Goal: Task Accomplishment & Management: Complete application form

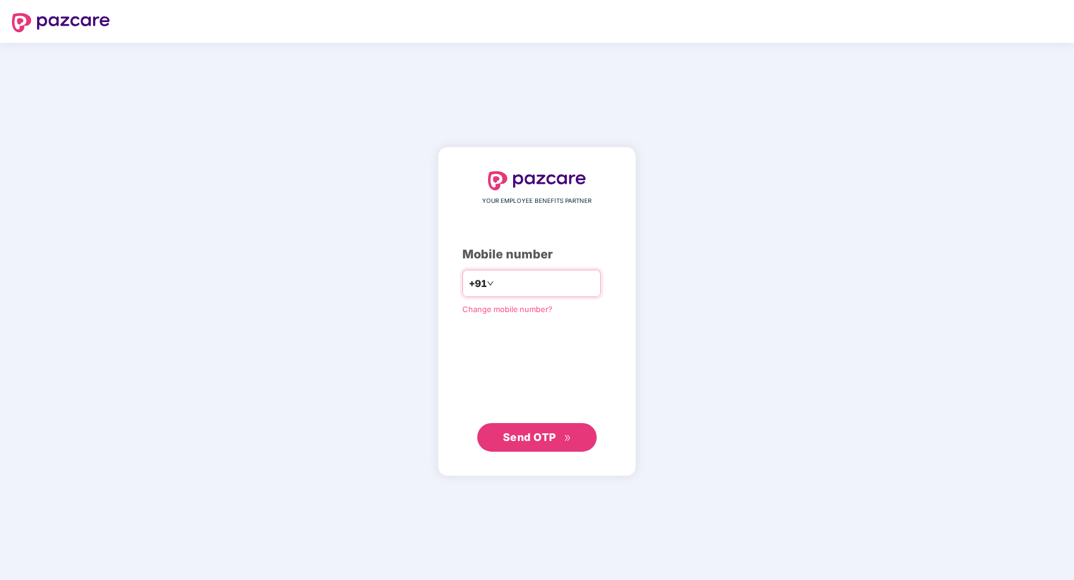
click at [549, 284] on input "number" at bounding box center [545, 283] width 98 height 19
type input "*"
type input "**********"
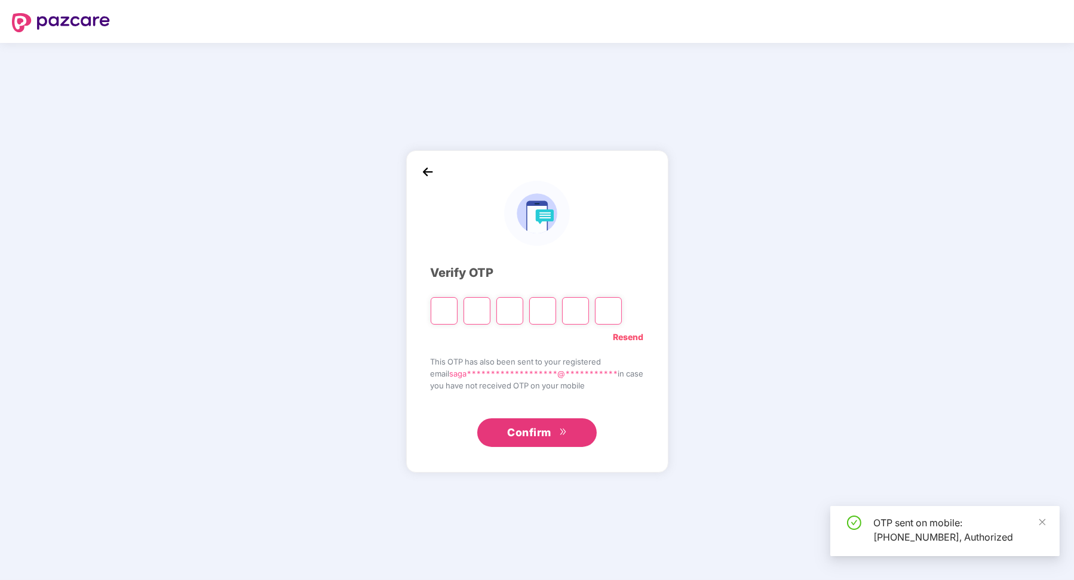
type input "*"
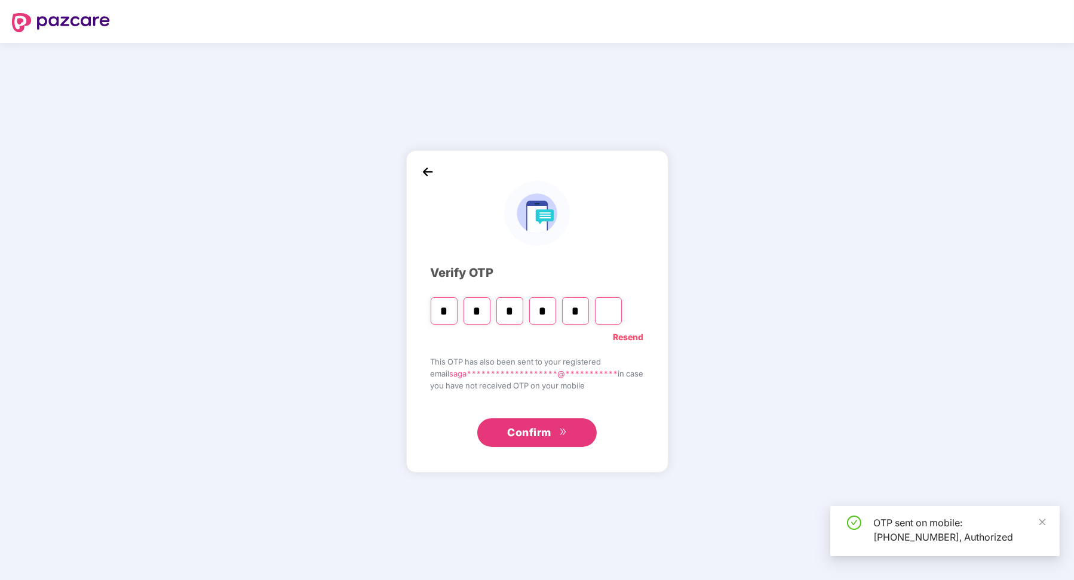
type input "*"
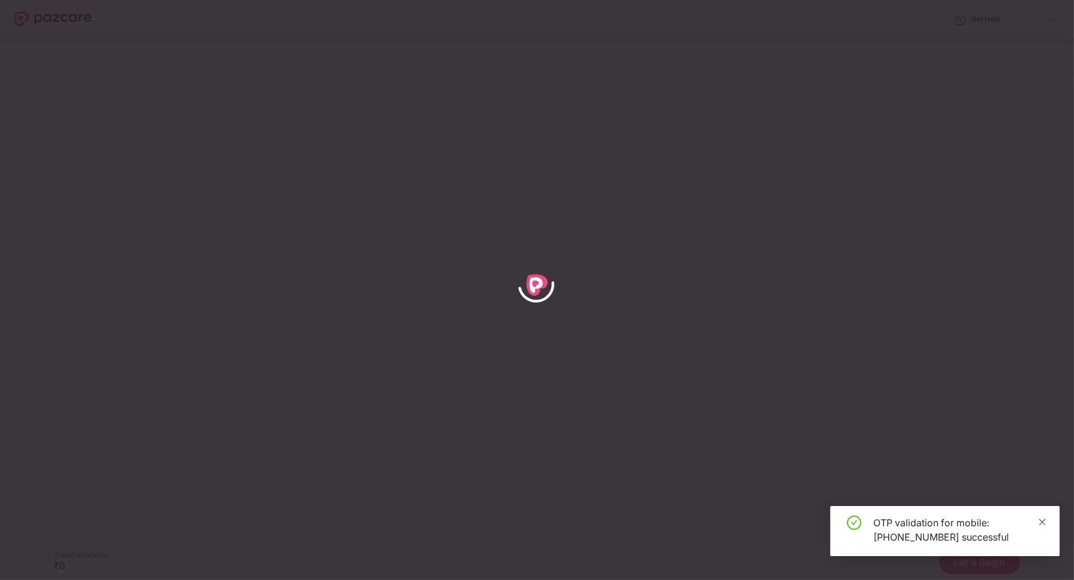
click at [1041, 518] on icon "close" at bounding box center [1042, 522] width 8 height 8
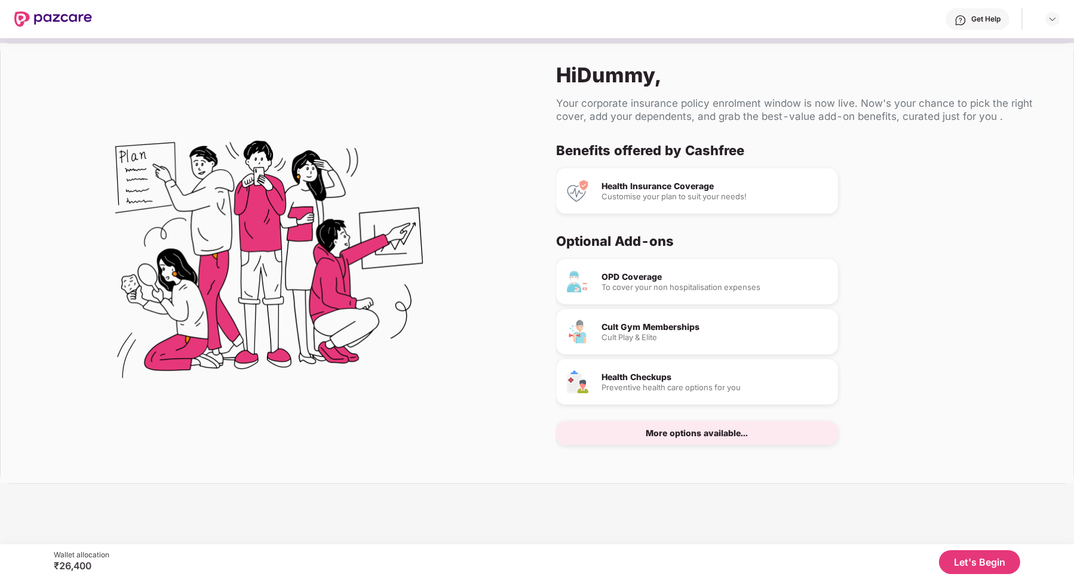
click at [976, 561] on button "Let's Begin" at bounding box center [979, 563] width 81 height 24
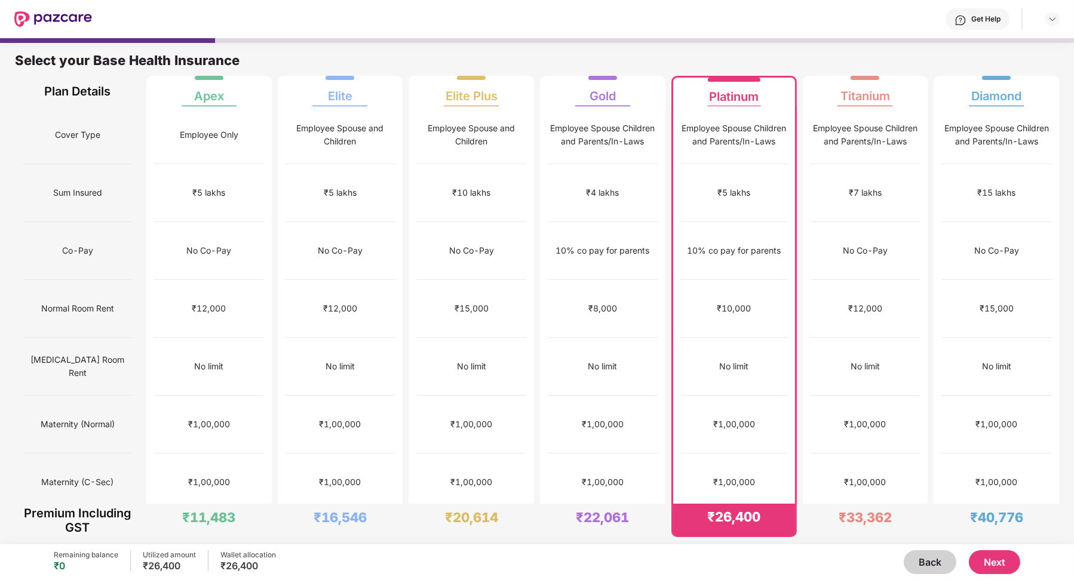
click at [984, 553] on button "Next" at bounding box center [994, 563] width 51 height 24
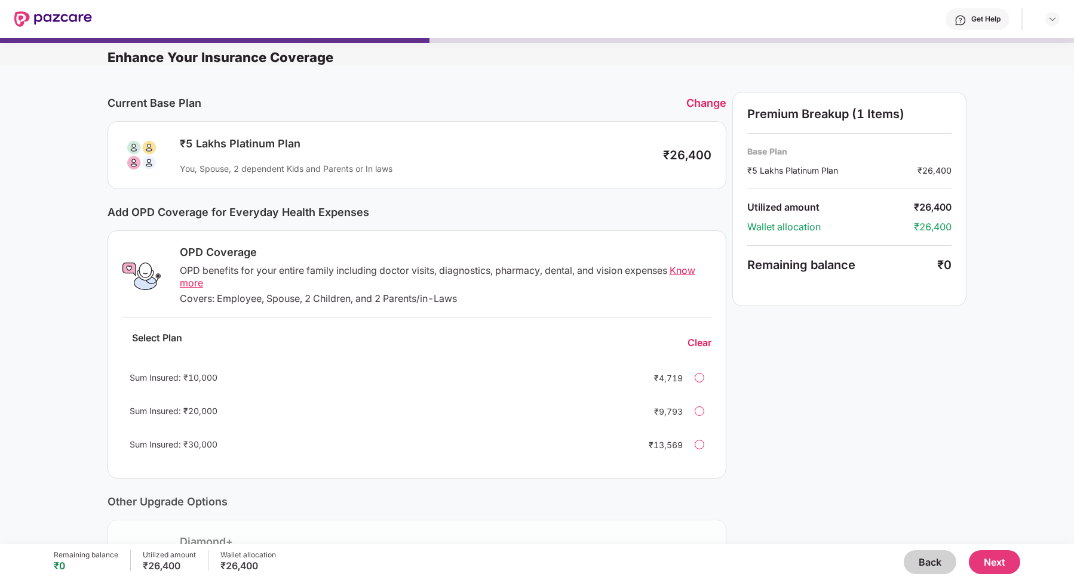
scroll to position [150, 0]
click at [701, 413] on div at bounding box center [699, 412] width 10 height 10
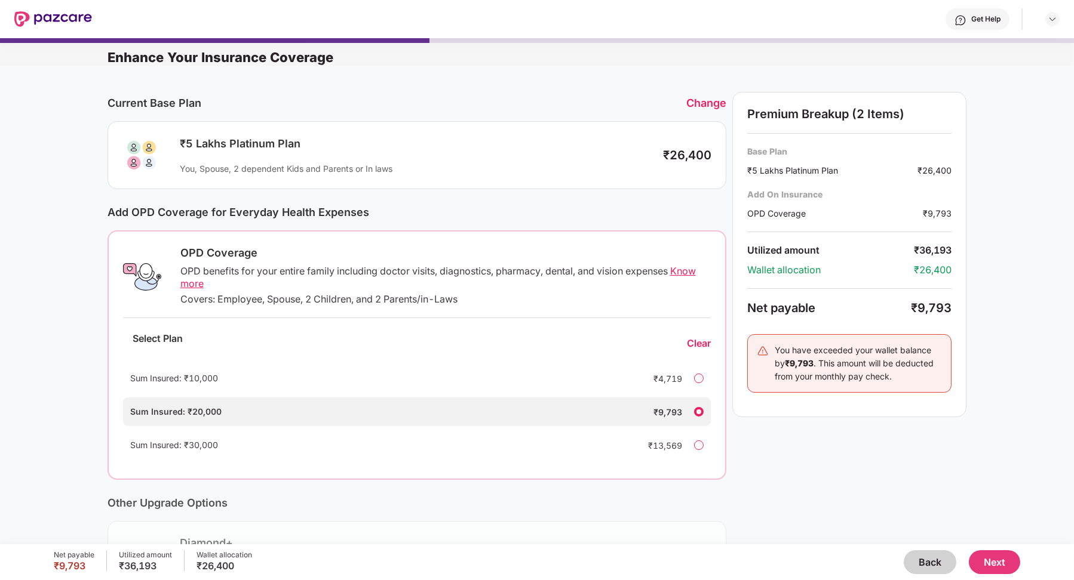
click at [1008, 566] on button "Next" at bounding box center [994, 563] width 51 height 24
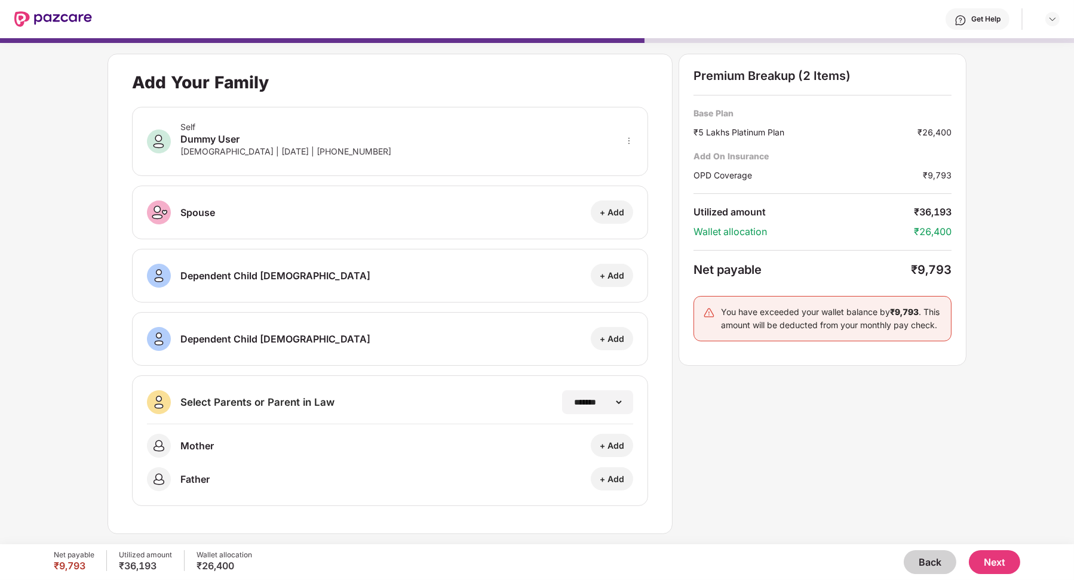
click at [976, 555] on button "Next" at bounding box center [994, 563] width 51 height 24
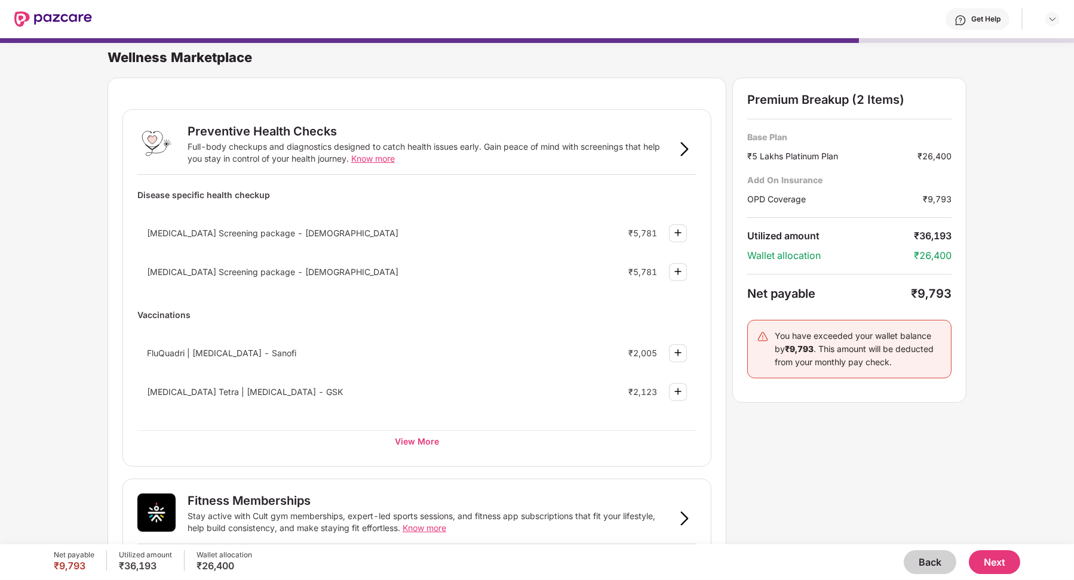
click at [674, 235] on img at bounding box center [678, 233] width 14 height 14
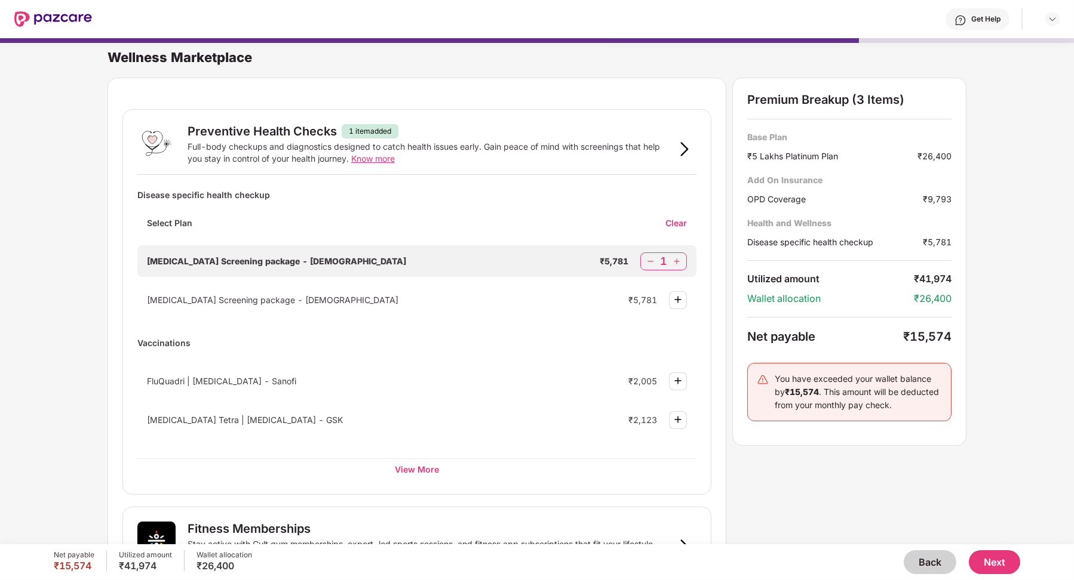
click at [653, 260] on img at bounding box center [650, 262] width 12 height 12
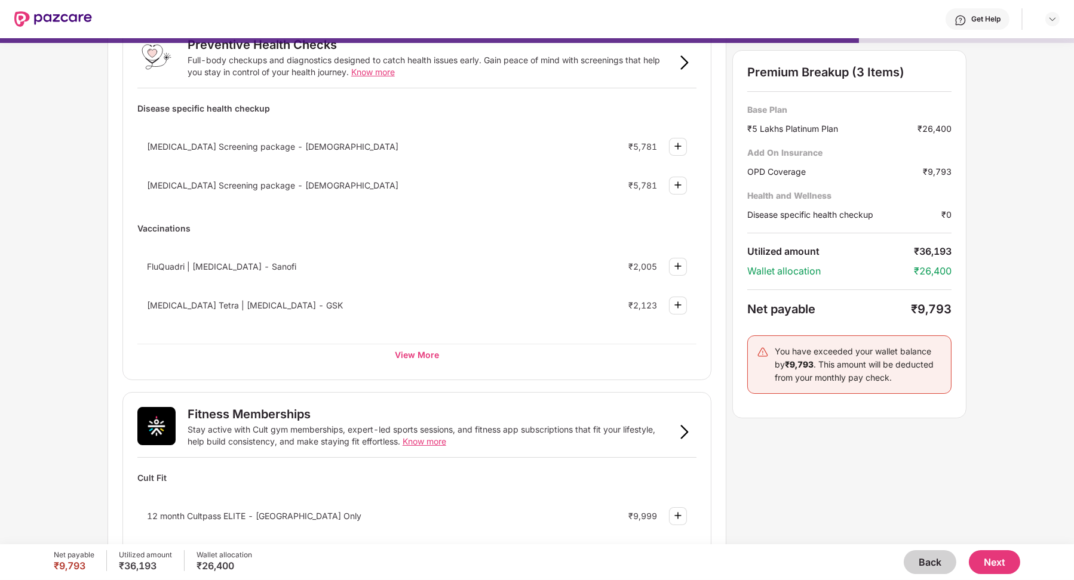
scroll to position [568, 0]
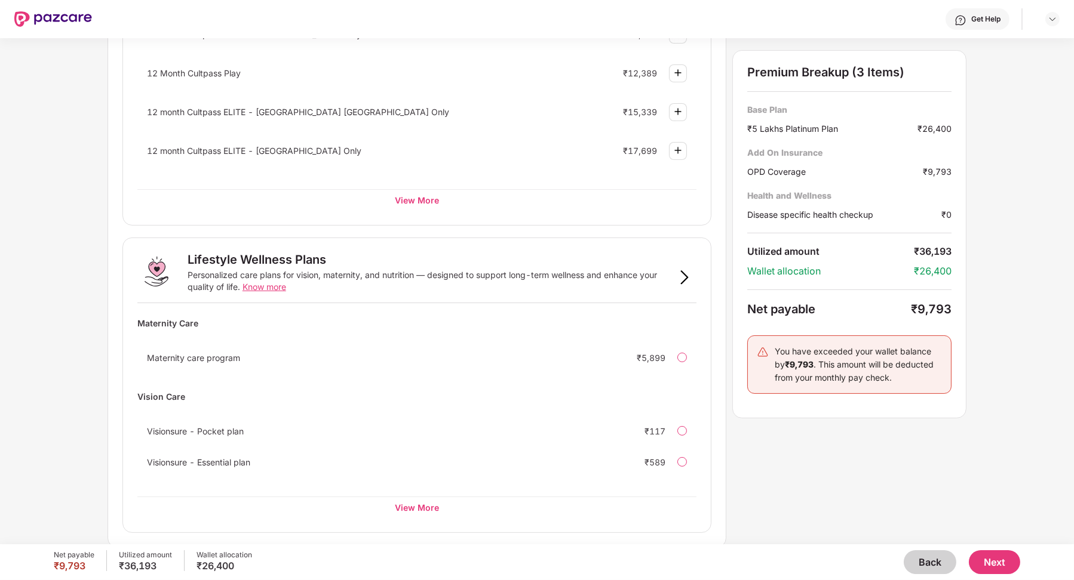
click at [997, 557] on button "Next" at bounding box center [994, 563] width 51 height 24
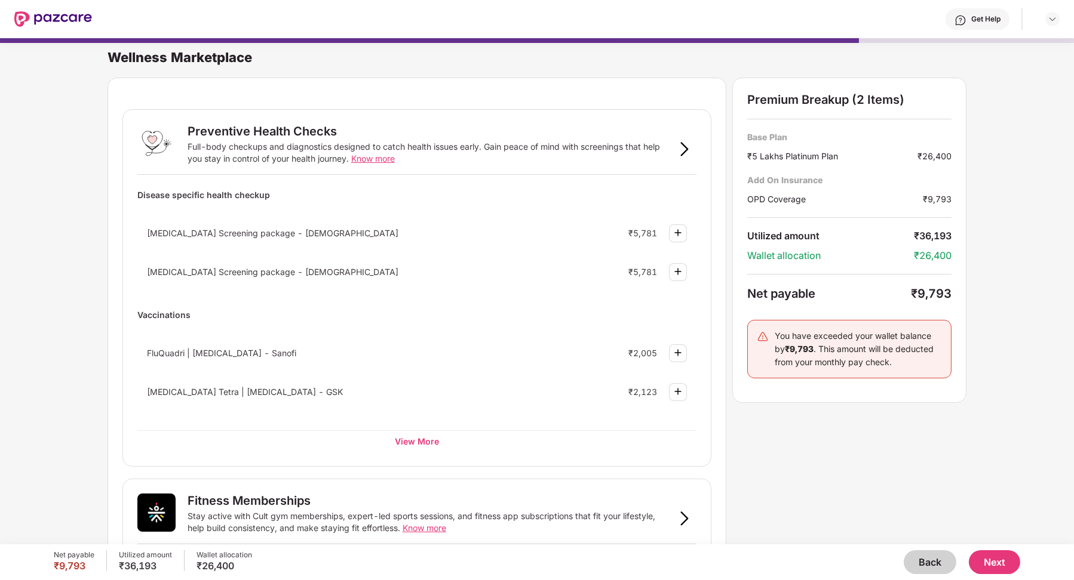
click at [917, 555] on button "Back" at bounding box center [930, 563] width 53 height 24
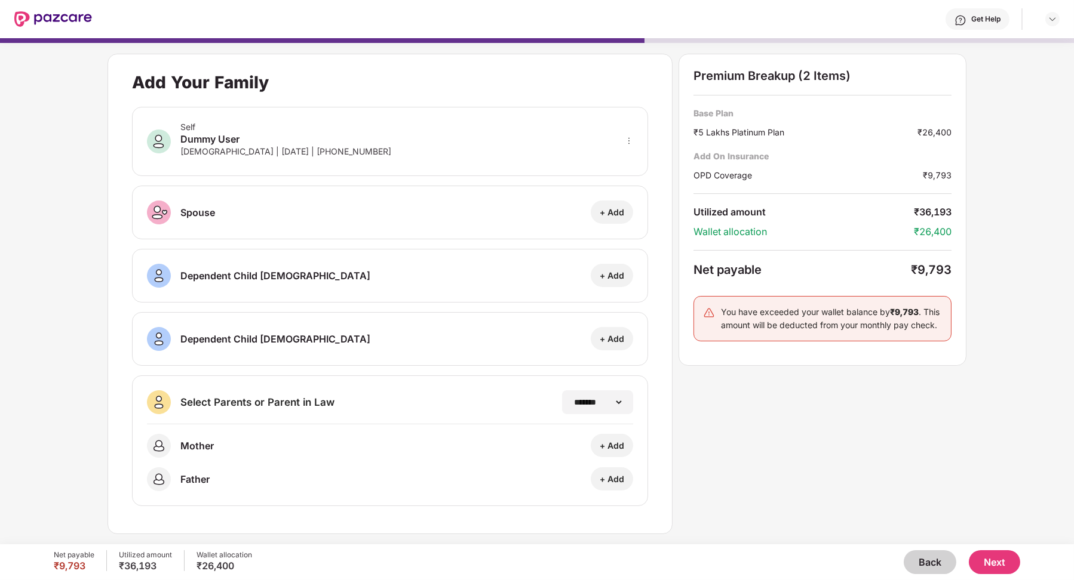
click at [917, 557] on button "Back" at bounding box center [930, 563] width 53 height 24
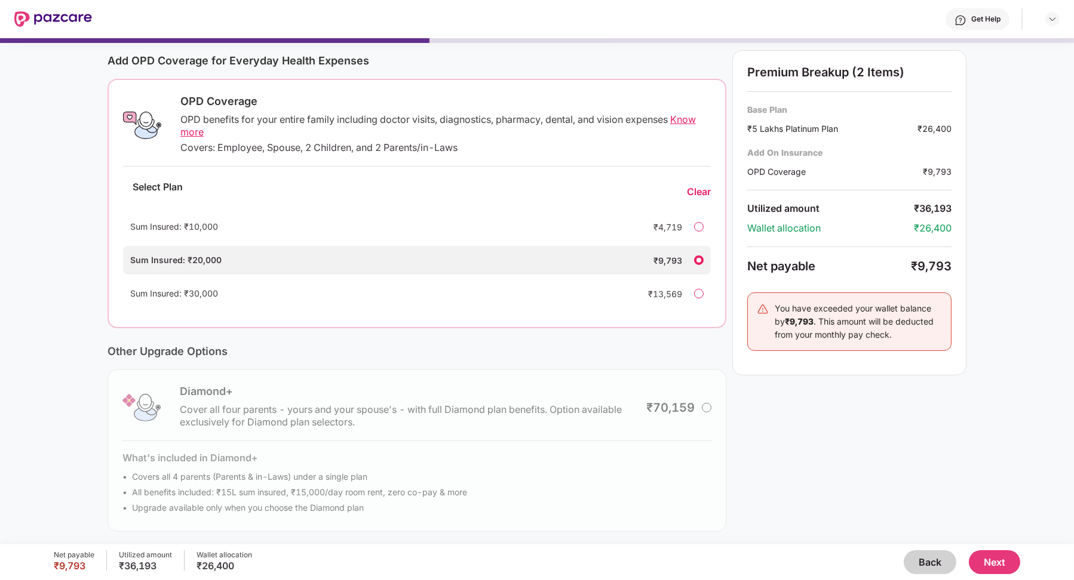
click at [920, 561] on button "Back" at bounding box center [930, 563] width 53 height 24
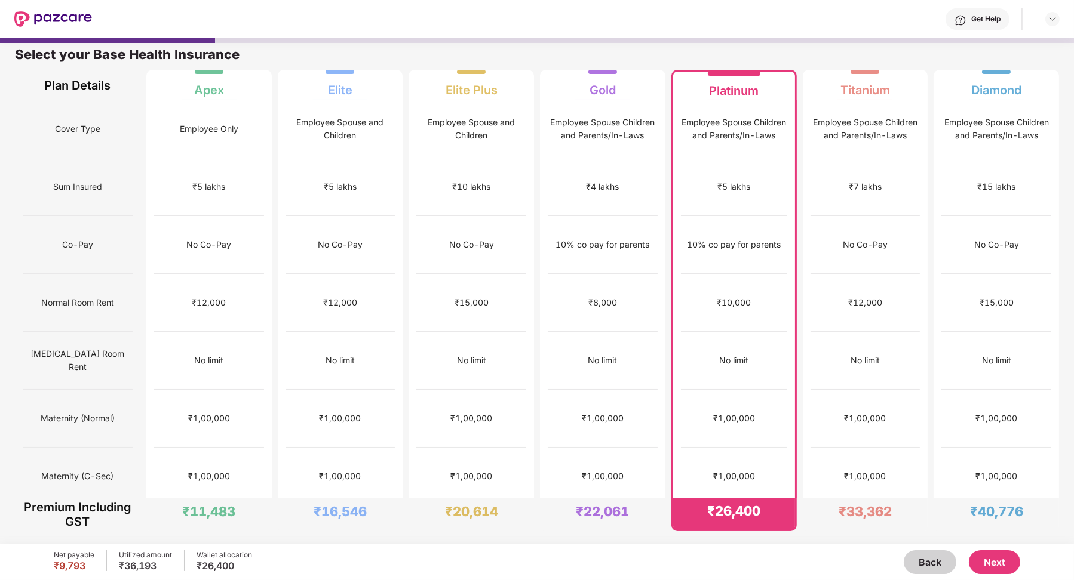
scroll to position [6, 0]
click at [1016, 390] on div "₹1,00,000" at bounding box center [996, 419] width 109 height 58
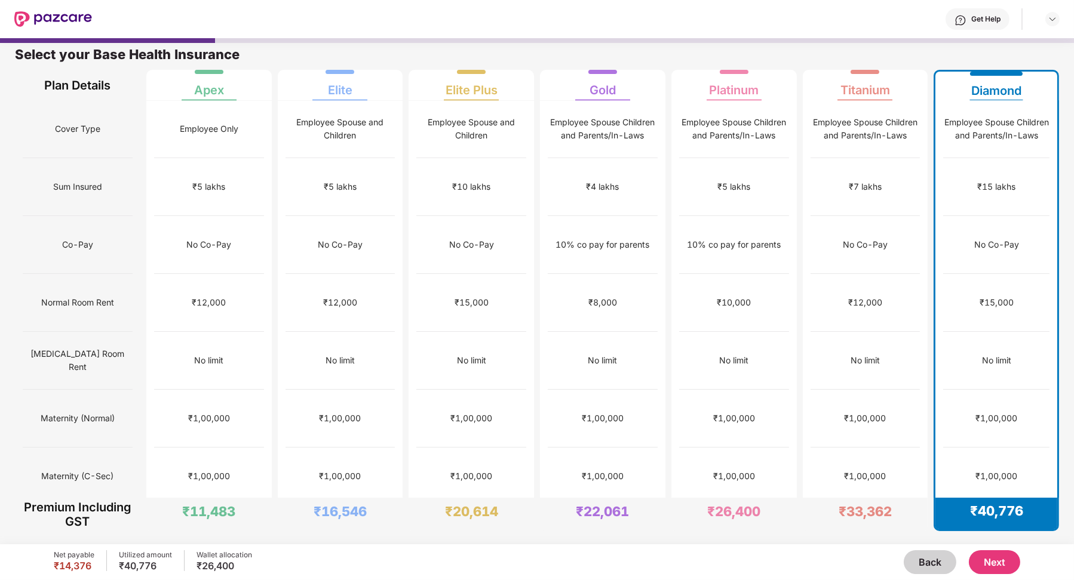
click at [980, 560] on button "Next" at bounding box center [994, 563] width 51 height 24
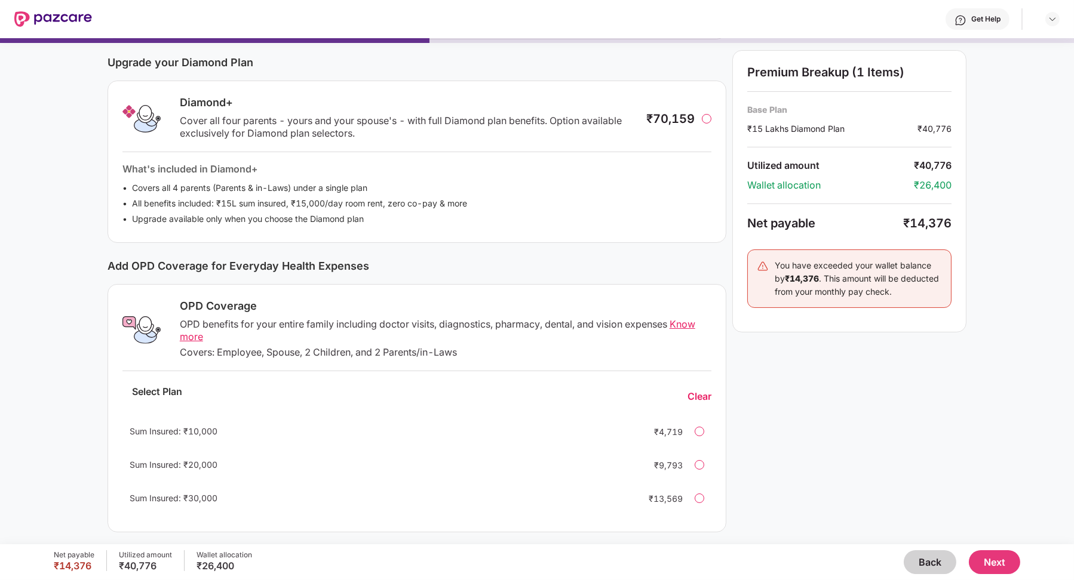
scroll to position [146, 0]
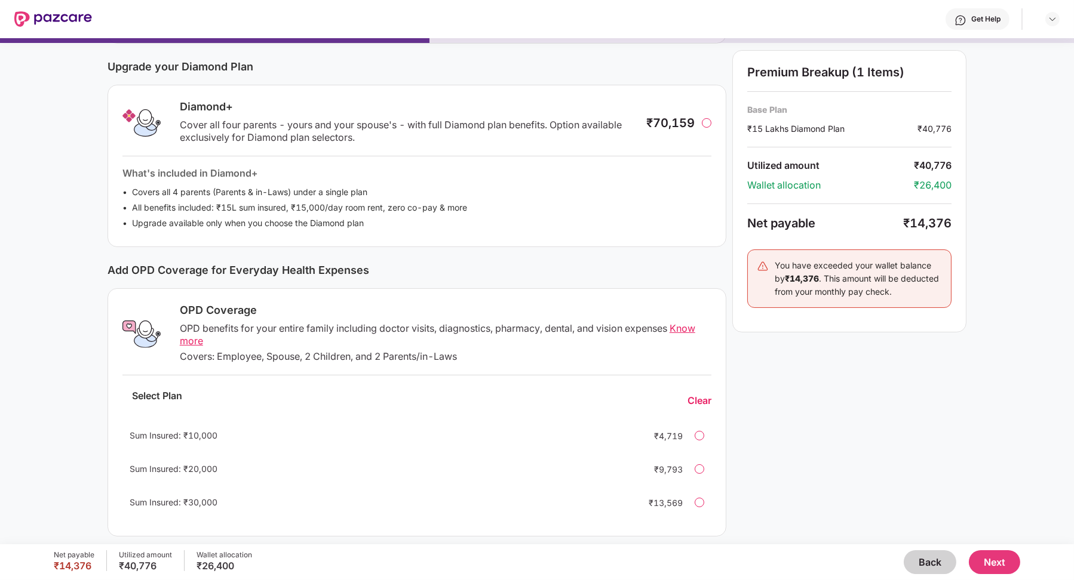
click at [699, 443] on div "Sum Insured: ₹10,000 ₹4,719" at bounding box center [416, 436] width 589 height 29
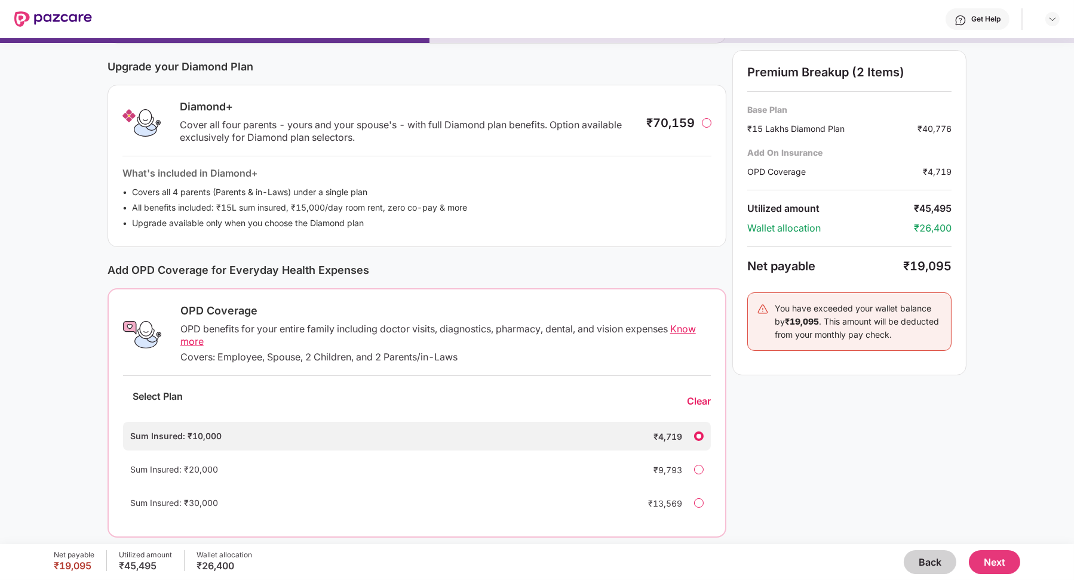
click at [1018, 568] on button "Next" at bounding box center [994, 563] width 51 height 24
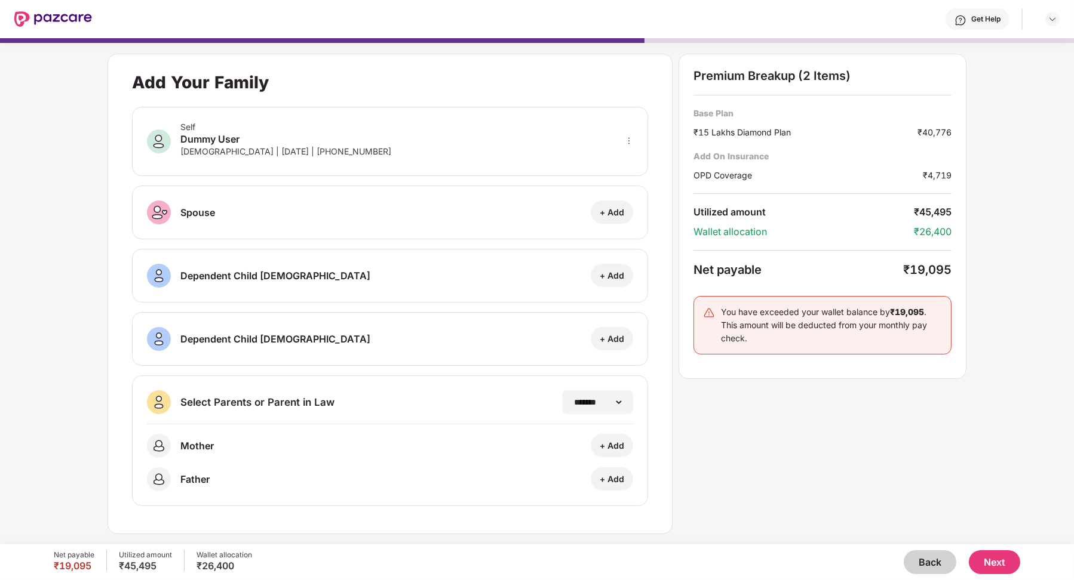
click at [920, 557] on button "Back" at bounding box center [930, 563] width 53 height 24
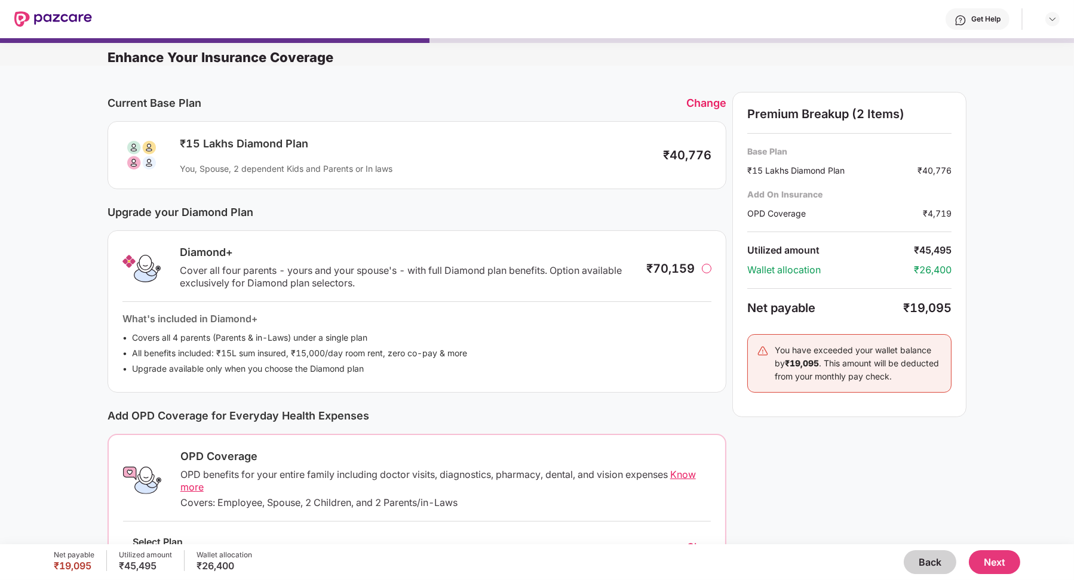
click at [703, 271] on div at bounding box center [707, 269] width 10 height 10
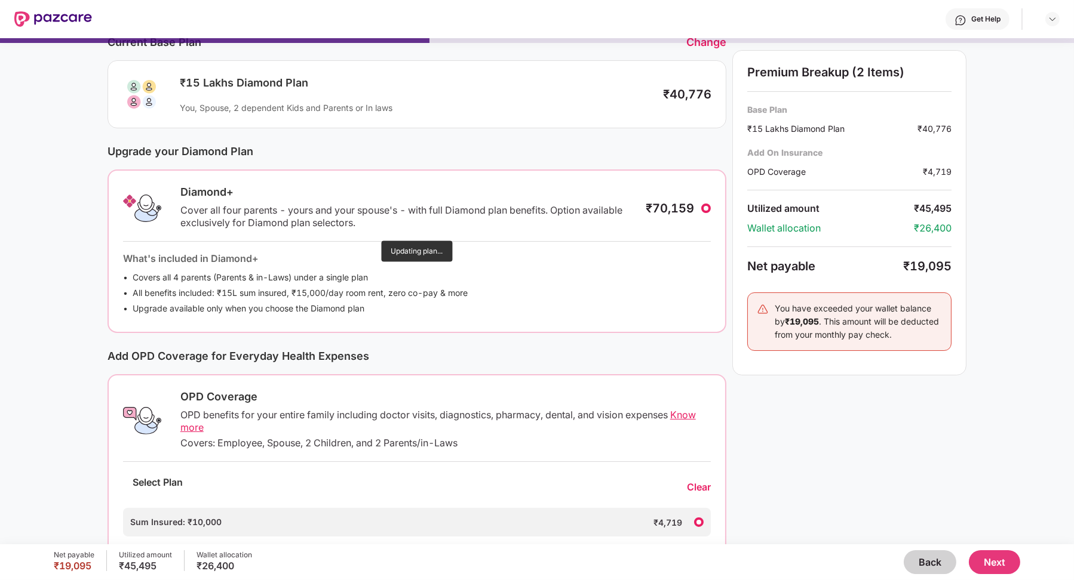
scroll to position [97, 0]
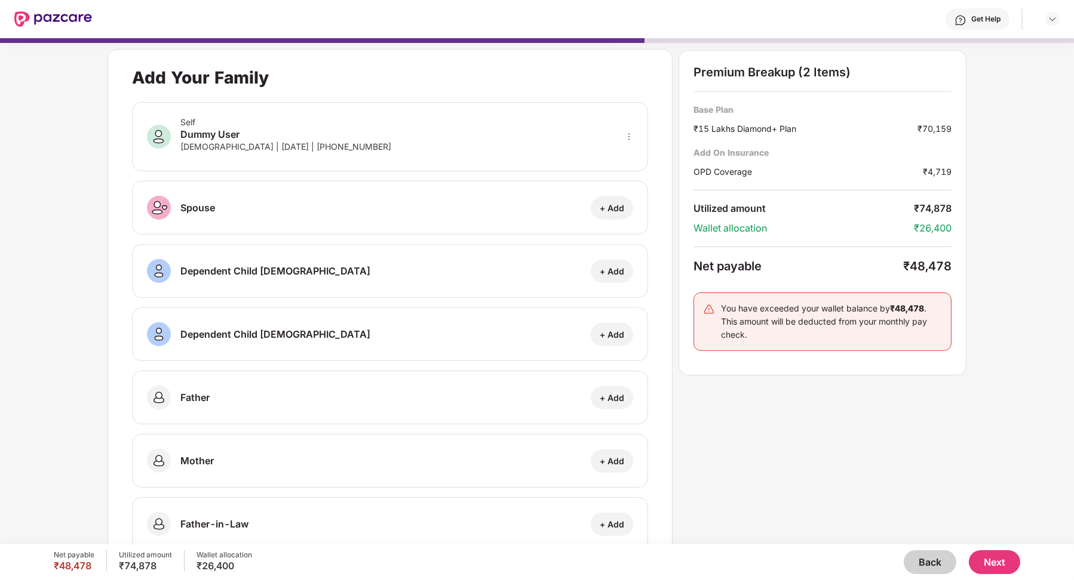
click at [929, 565] on button "Back" at bounding box center [930, 563] width 53 height 24
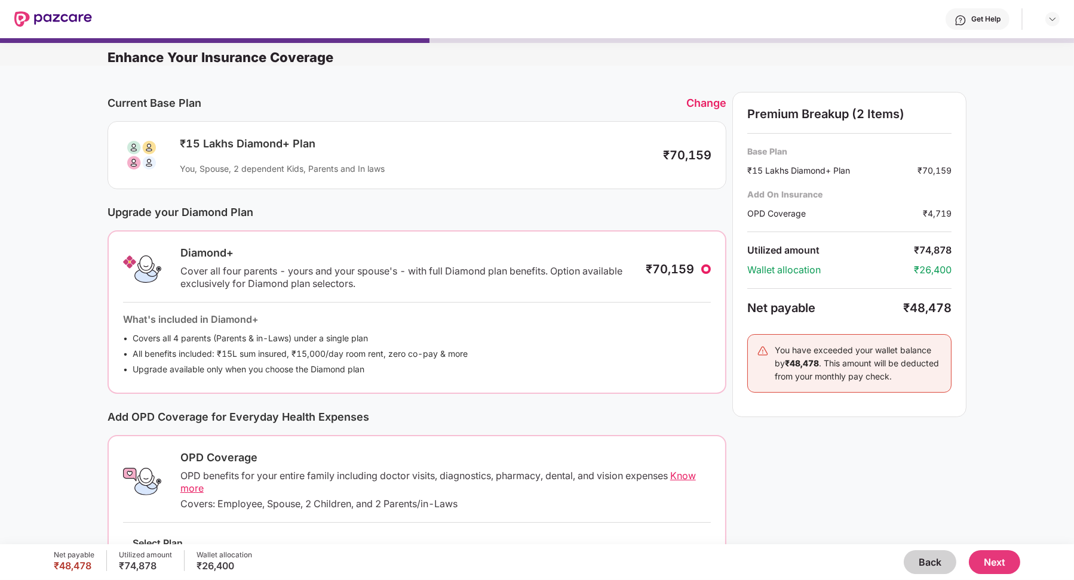
click at [927, 564] on button "Back" at bounding box center [930, 563] width 53 height 24
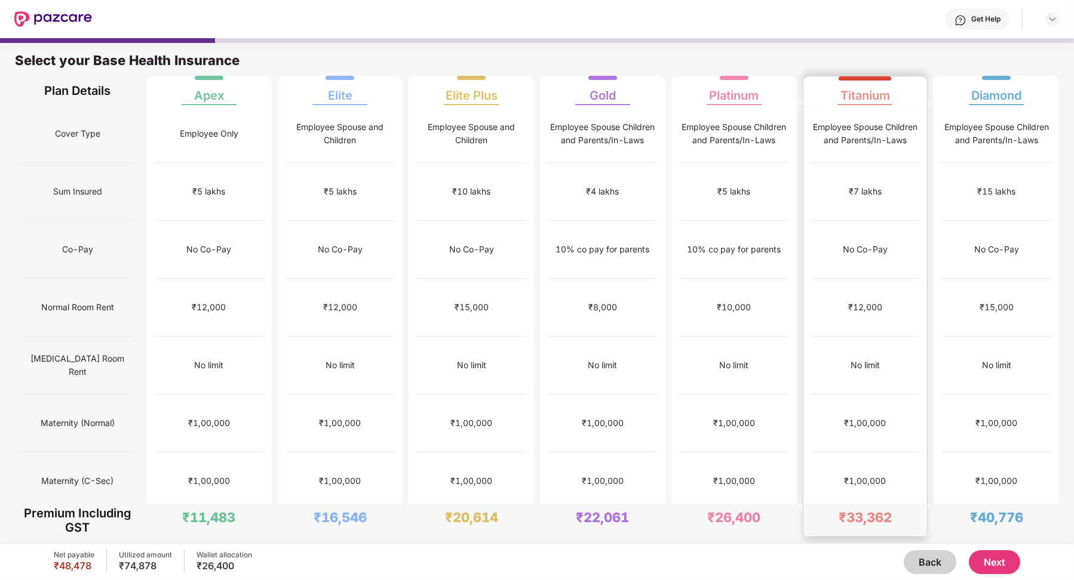
click at [825, 453] on div "₹1,00,000" at bounding box center [865, 482] width 109 height 58
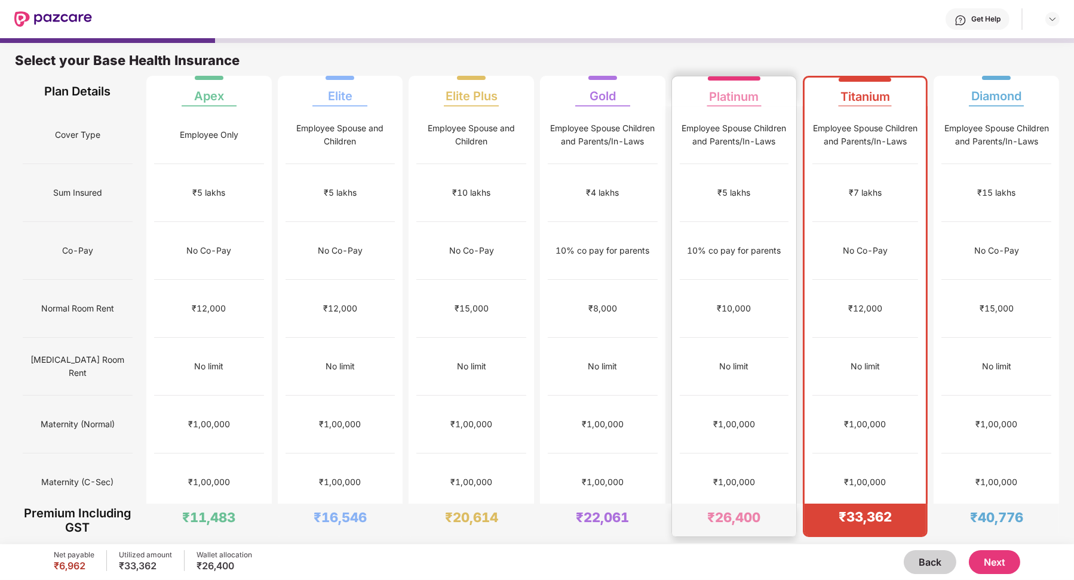
click at [769, 389] on div "No limit" at bounding box center [734, 367] width 109 height 58
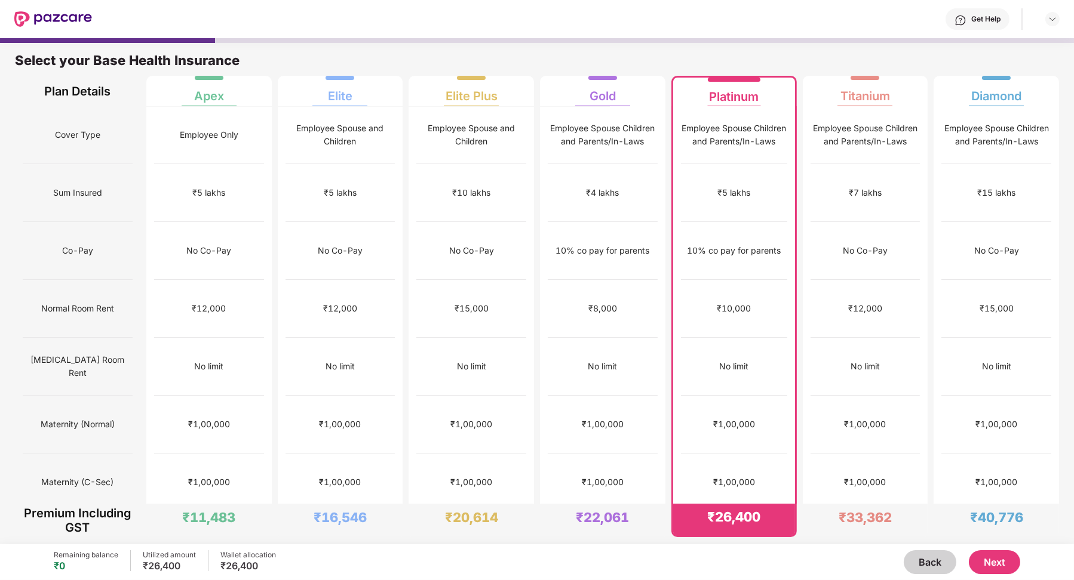
click at [979, 551] on button "Next" at bounding box center [994, 563] width 51 height 24
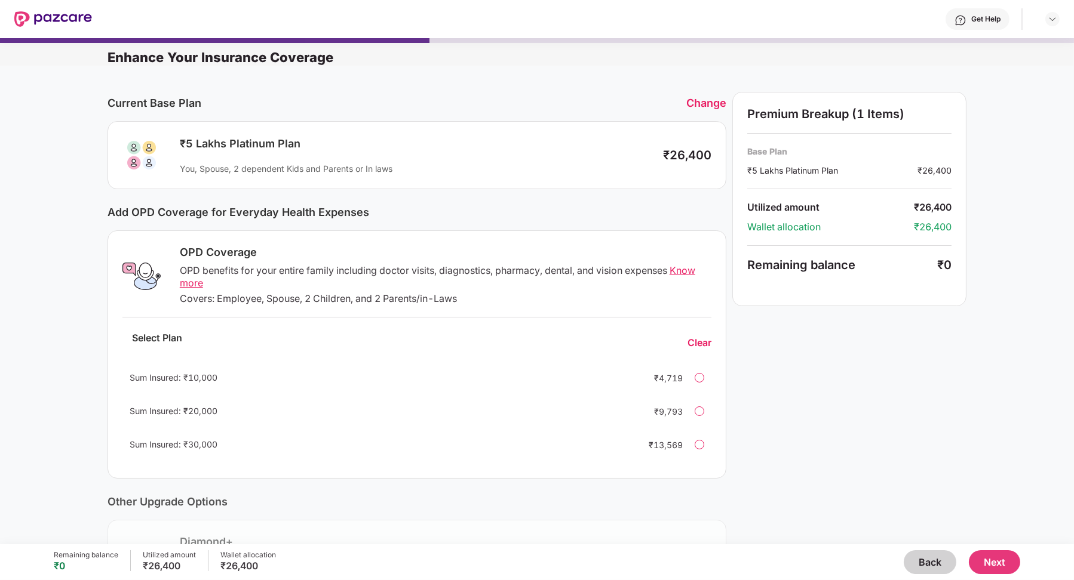
scroll to position [150, 0]
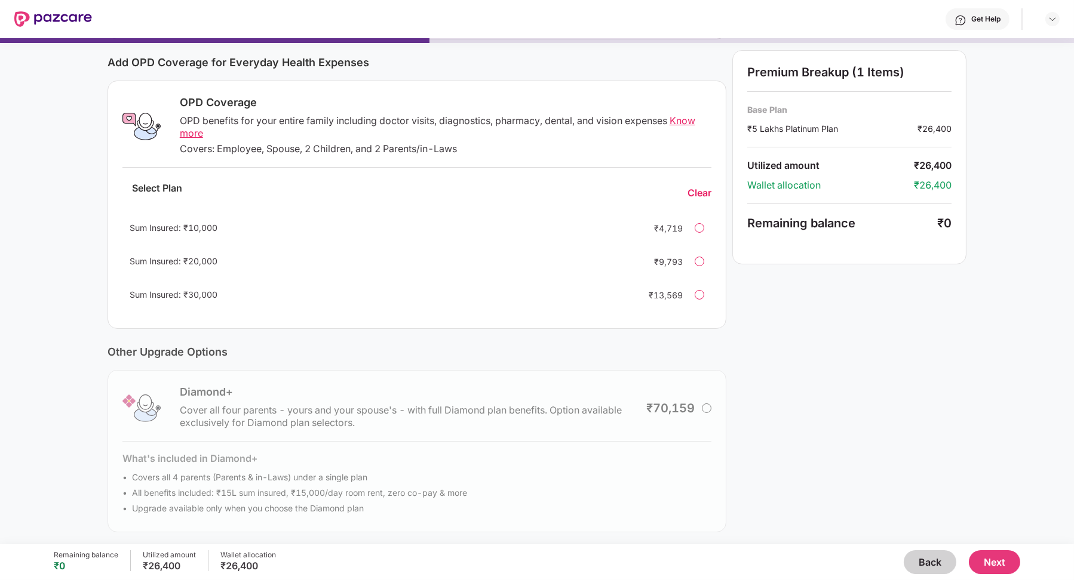
click at [703, 235] on div "Sum Insured: ₹10,000 ₹4,719" at bounding box center [416, 228] width 589 height 29
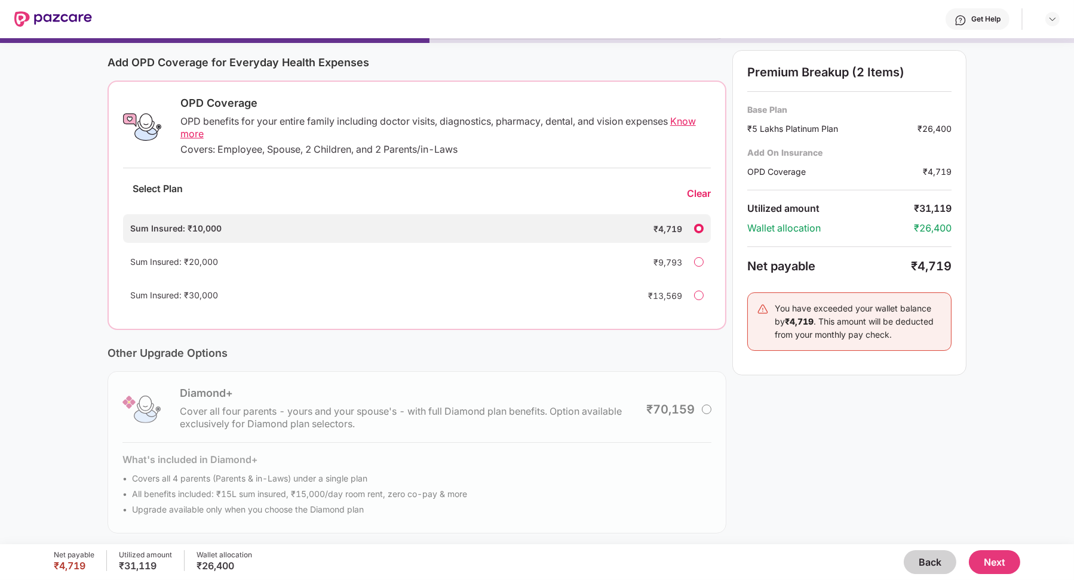
click at [1009, 568] on button "Next" at bounding box center [994, 563] width 51 height 24
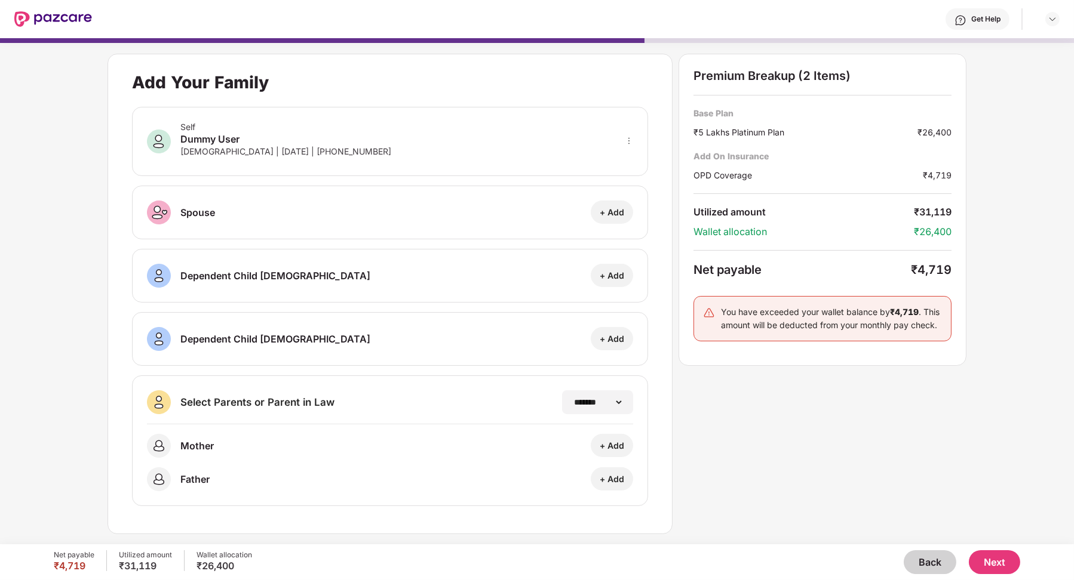
click at [998, 567] on button "Next" at bounding box center [994, 563] width 51 height 24
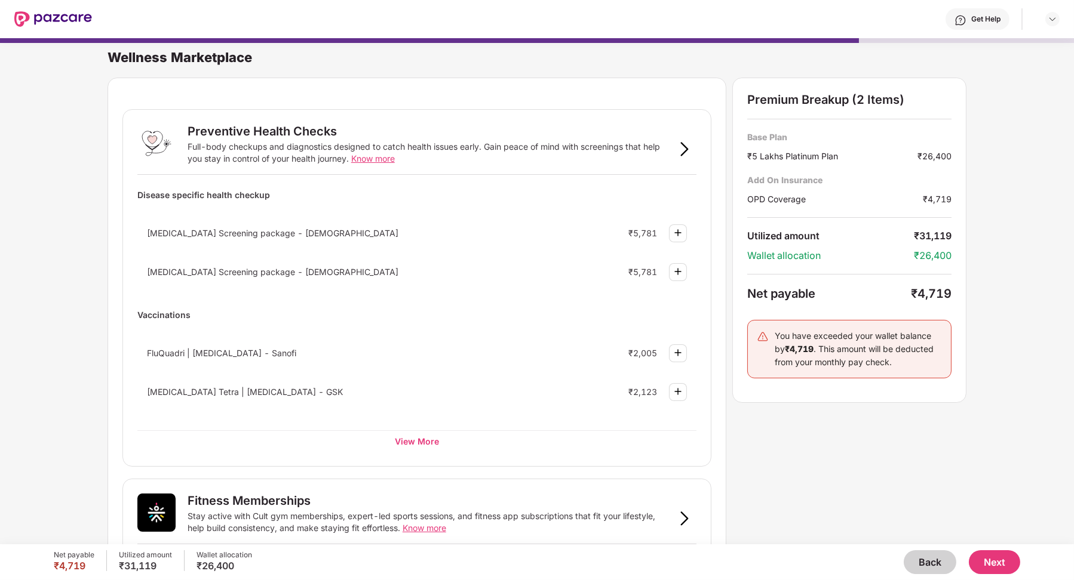
scroll to position [514, 0]
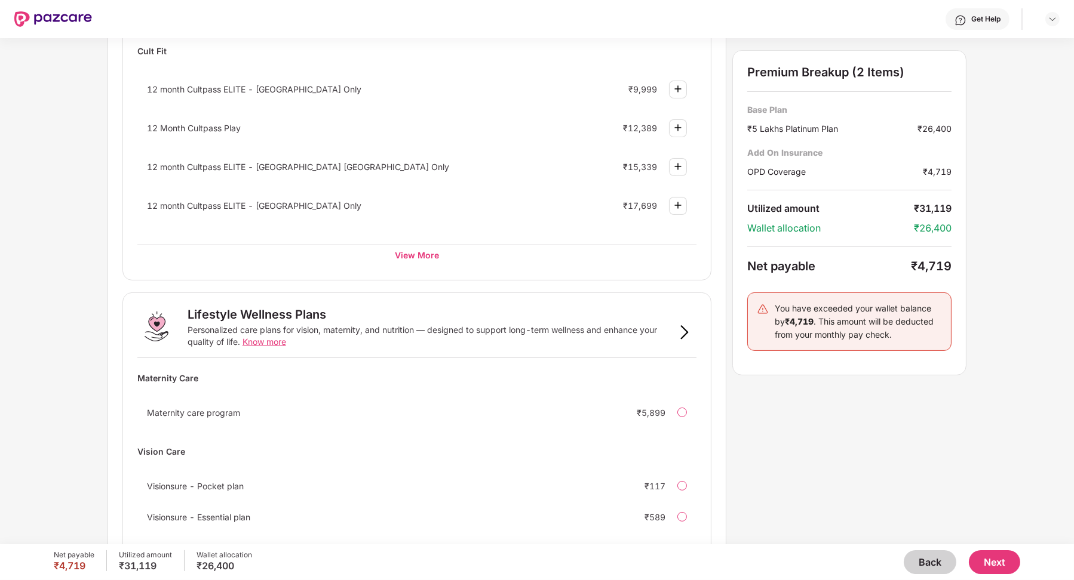
click at [920, 561] on button "Back" at bounding box center [930, 563] width 53 height 24
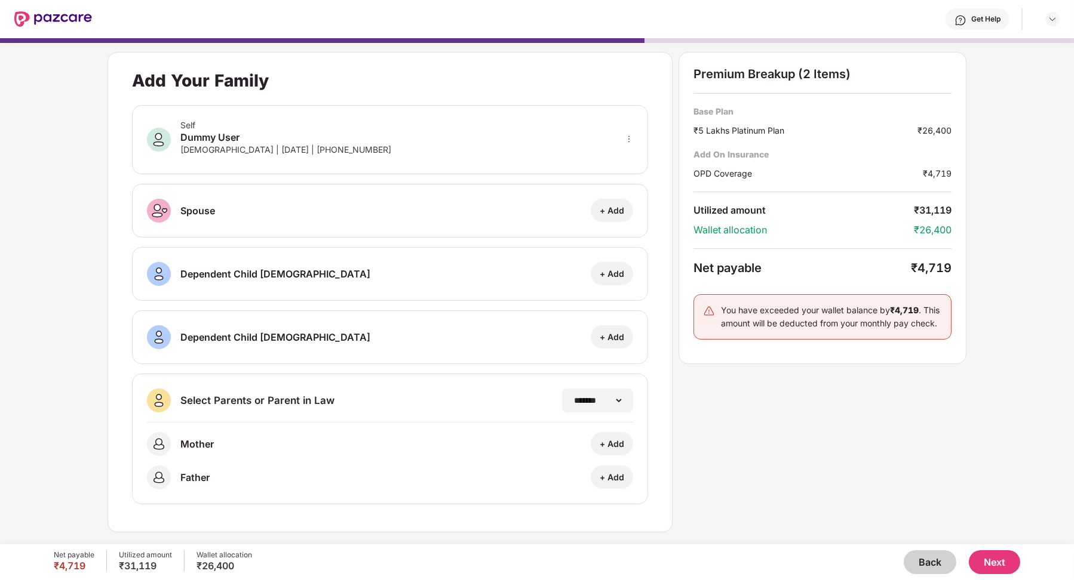
scroll to position [0, 0]
click at [920, 562] on button "Back" at bounding box center [930, 563] width 53 height 24
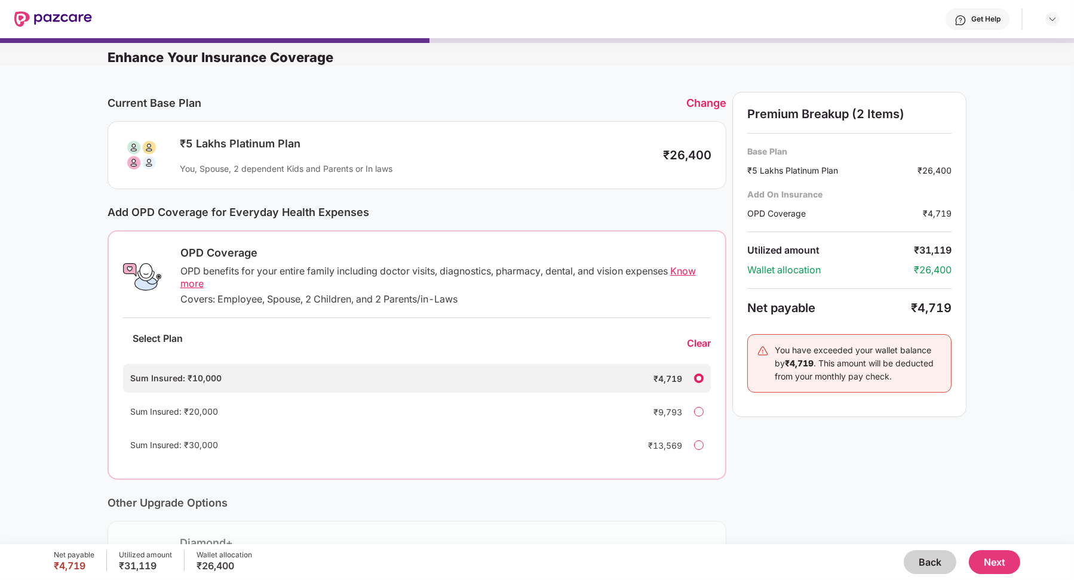
click at [987, 565] on button "Next" at bounding box center [994, 563] width 51 height 24
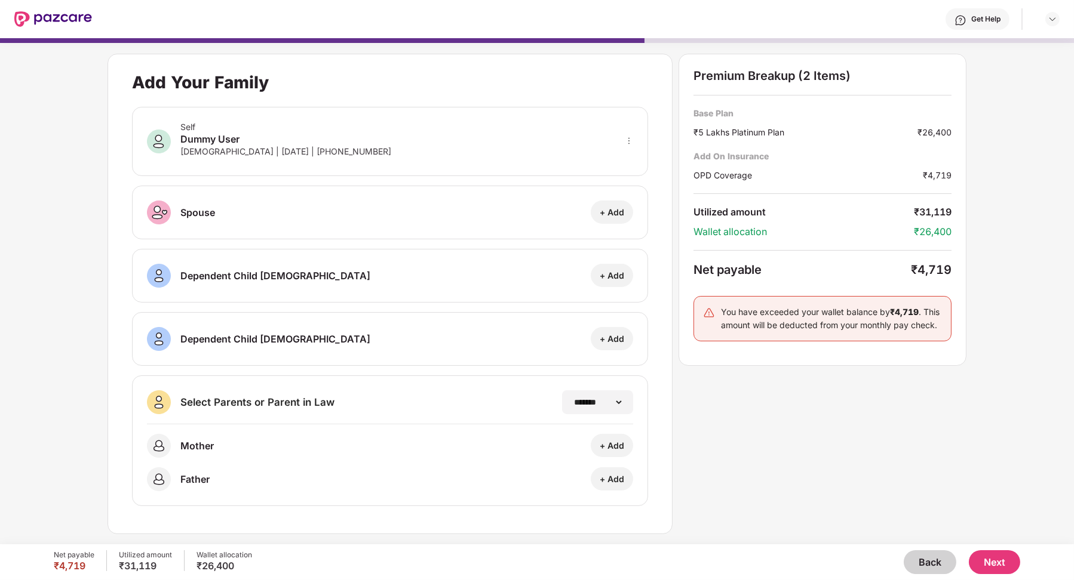
click at [1002, 567] on button "Next" at bounding box center [994, 563] width 51 height 24
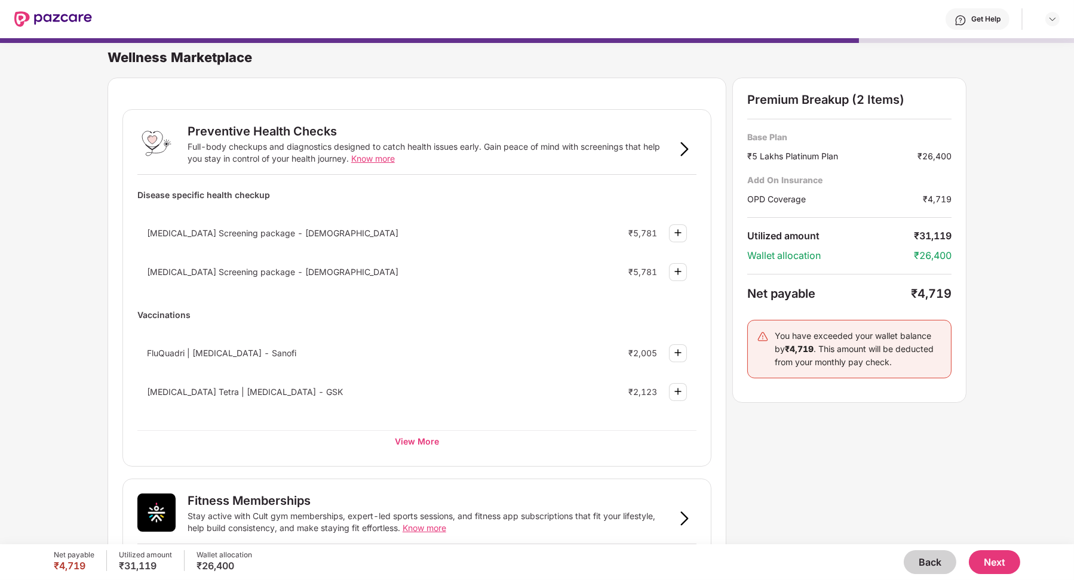
click at [1011, 568] on button "Next" at bounding box center [994, 563] width 51 height 24
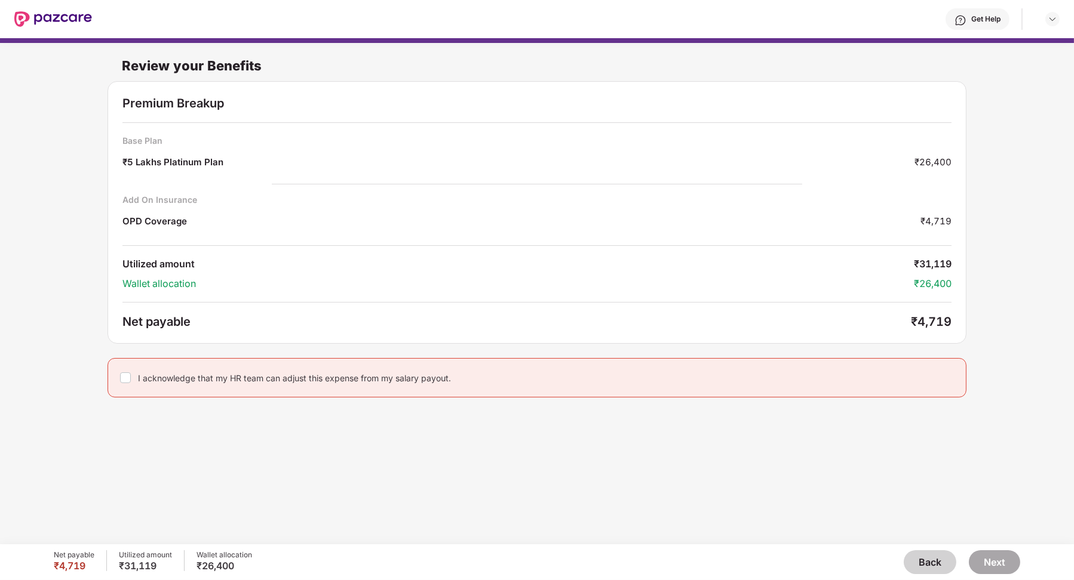
click at [131, 375] on div "I acknowledge that my HR team can adjust this expense from my salary payout." at bounding box center [536, 377] width 859 height 39
click at [996, 555] on button "Next" at bounding box center [994, 563] width 51 height 24
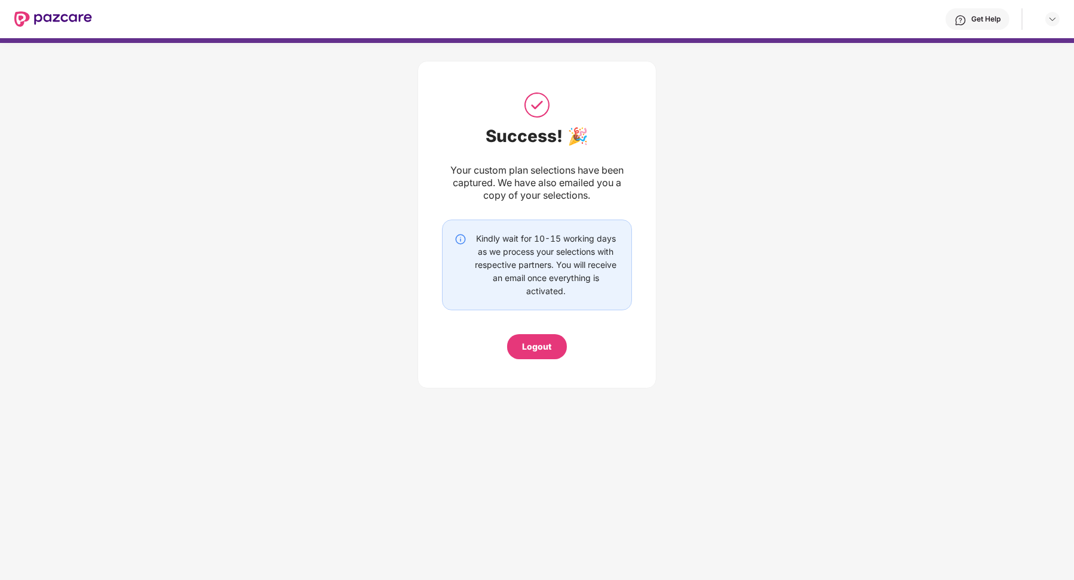
click at [534, 340] on div "Logout" at bounding box center [537, 346] width 29 height 13
